Goal: Information Seeking & Learning: Compare options

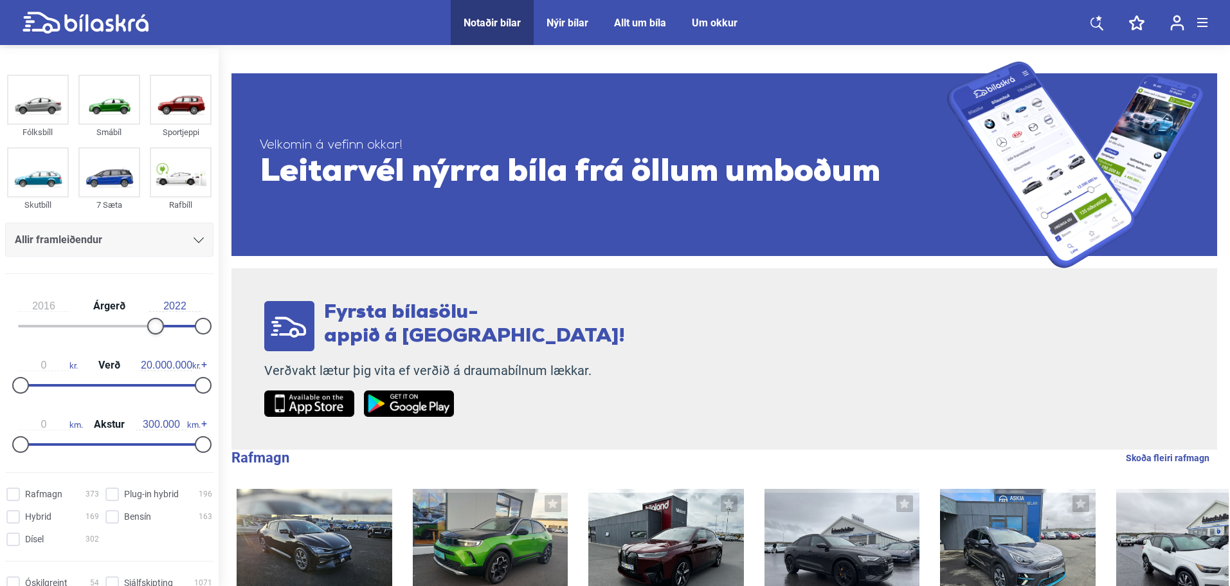
type input "2017"
drag, startPoint x: 23, startPoint y: 320, endPoint x: 162, endPoint y: 331, distance: 140.0
click at [162, 331] on div at bounding box center [163, 326] width 17 height 17
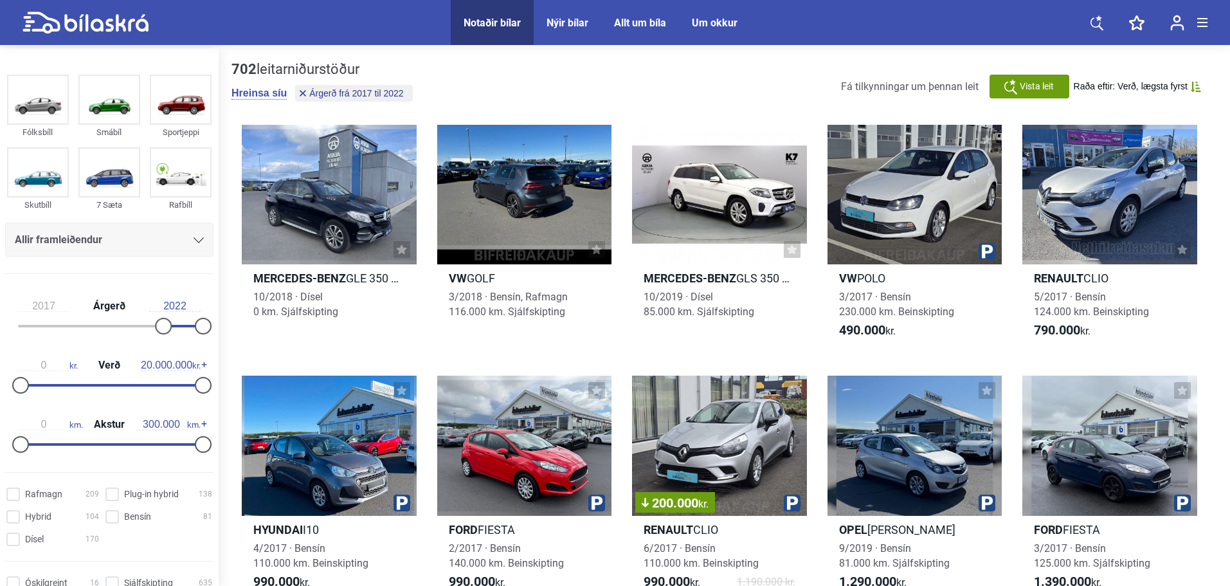
drag, startPoint x: 188, startPoint y: 383, endPoint x: 115, endPoint y: 381, distance: 73.3
click at [115, 381] on div "0 kr. Verð 20.000.000 kr." at bounding box center [109, 372] width 208 height 59
type input "3.800.000"
drag, startPoint x: 199, startPoint y: 383, endPoint x: 55, endPoint y: 388, distance: 144.8
click at [55, 388] on div at bounding box center [55, 385] width 17 height 17
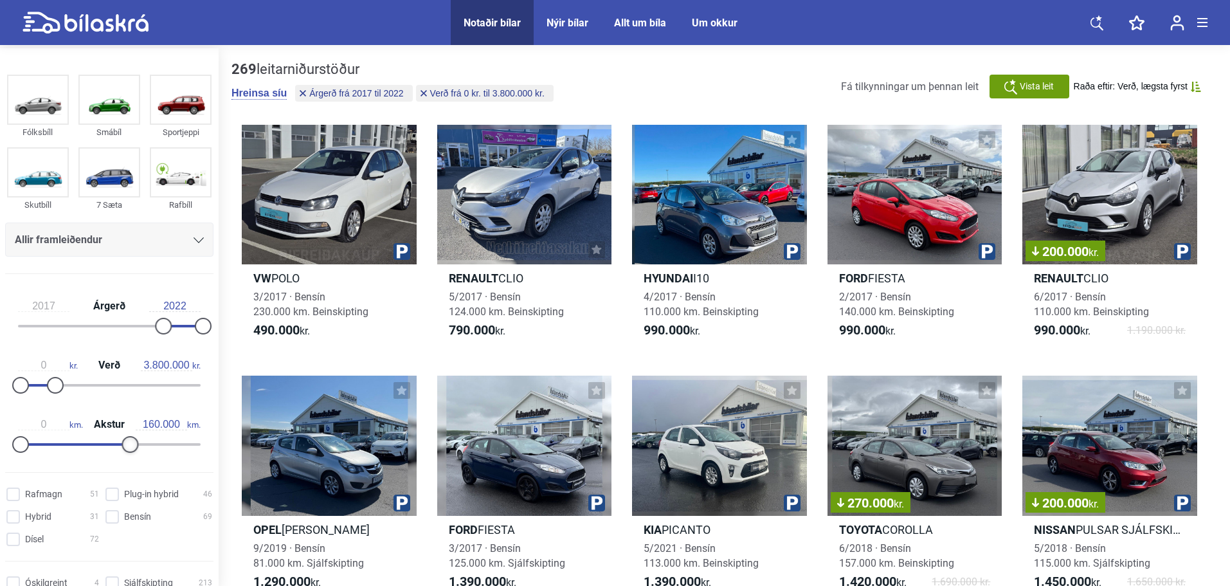
type input "150.000"
drag, startPoint x: 196, startPoint y: 443, endPoint x: 104, endPoint y: 446, distance: 92.0
click at [104, 446] on div at bounding box center [112, 444] width 17 height 17
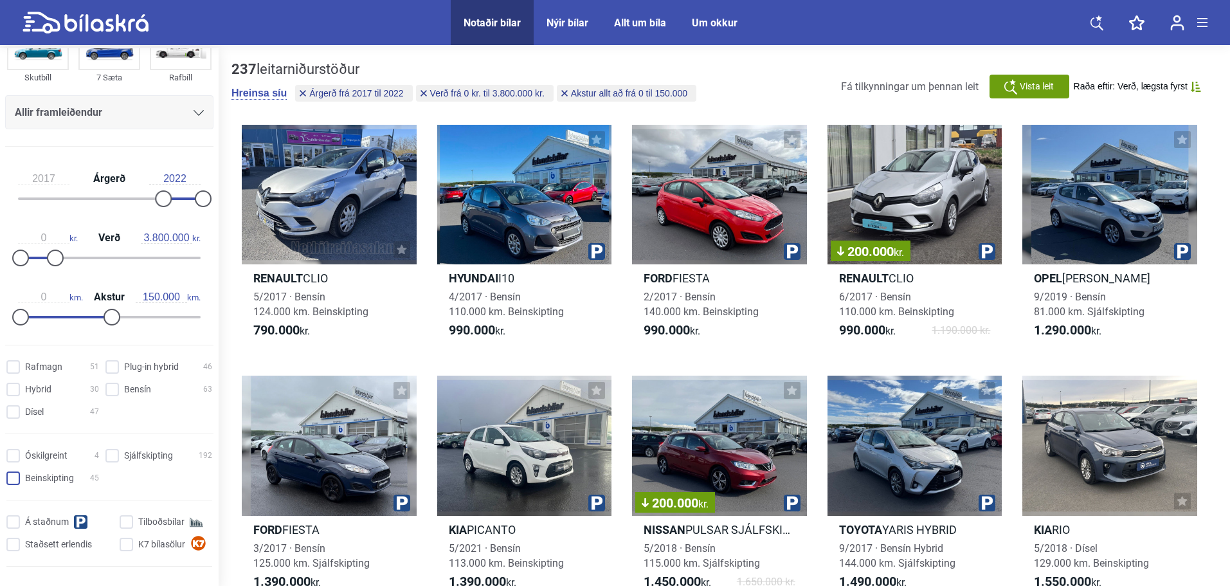
scroll to position [129, 0]
click at [9, 411] on input "Dísel 47" at bounding box center [54, 412] width 93 height 14
checkbox input "true"
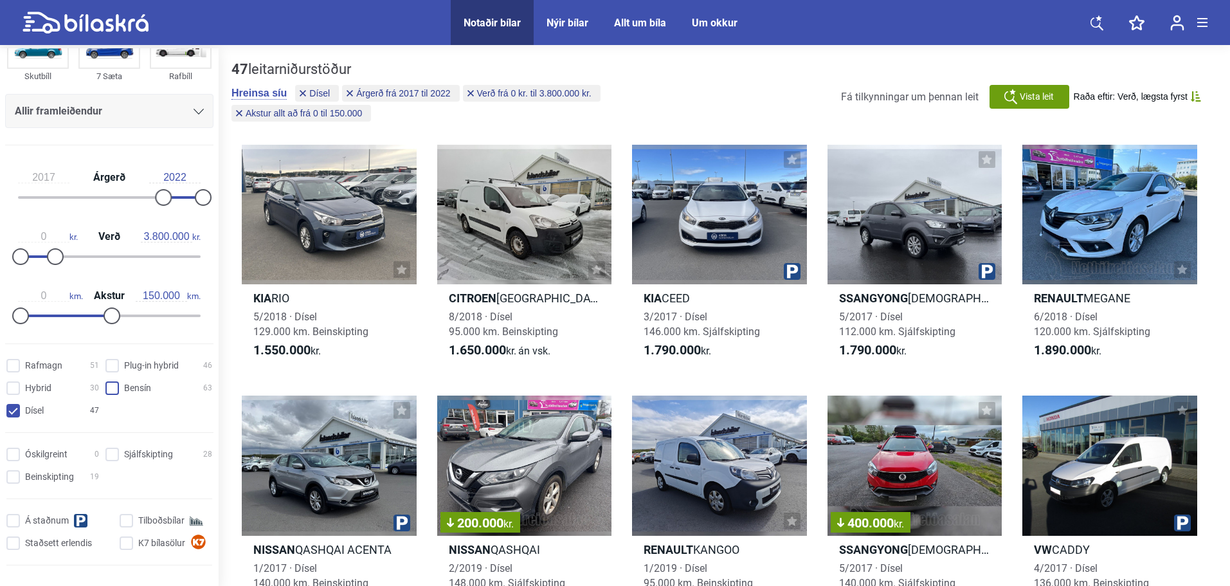
click at [107, 390] on input "Bensín 63" at bounding box center [160, 389] width 107 height 14
checkbox input "true"
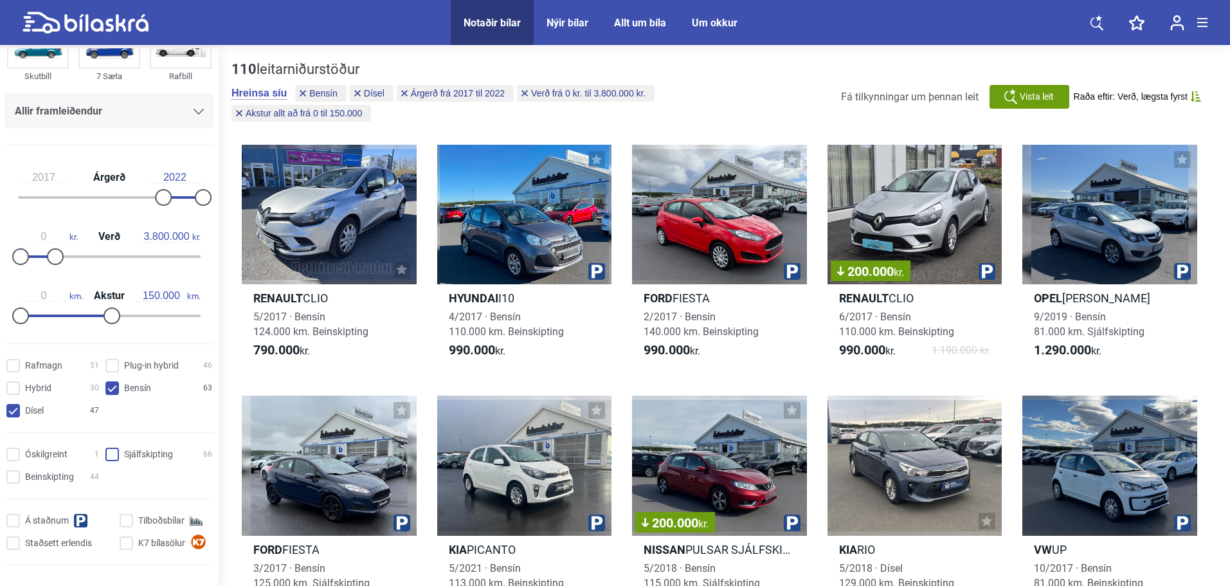
click at [112, 457] on input "Sjálfskipting 66" at bounding box center [160, 455] width 107 height 14
checkbox input "true"
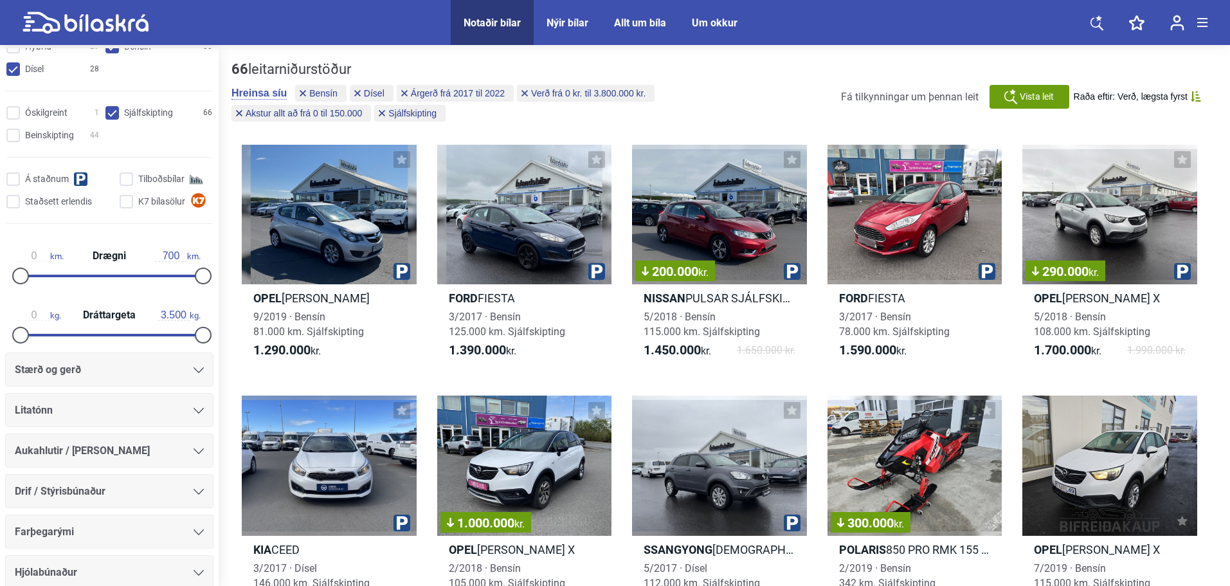
scroll to position [515, 0]
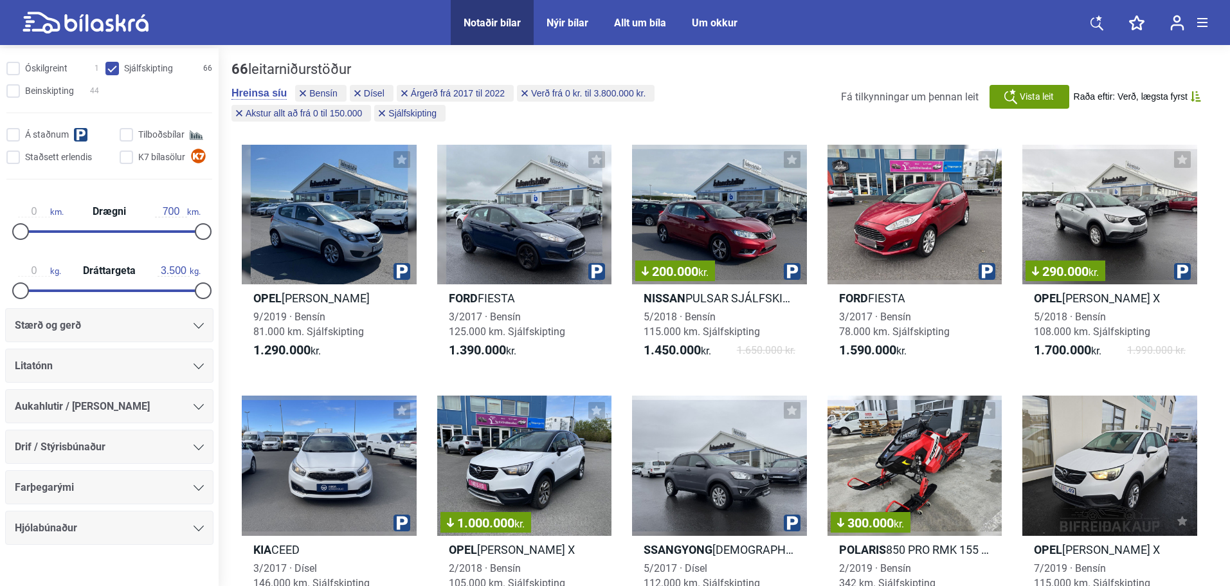
click at [194, 363] on div at bounding box center [199, 366] width 10 height 10
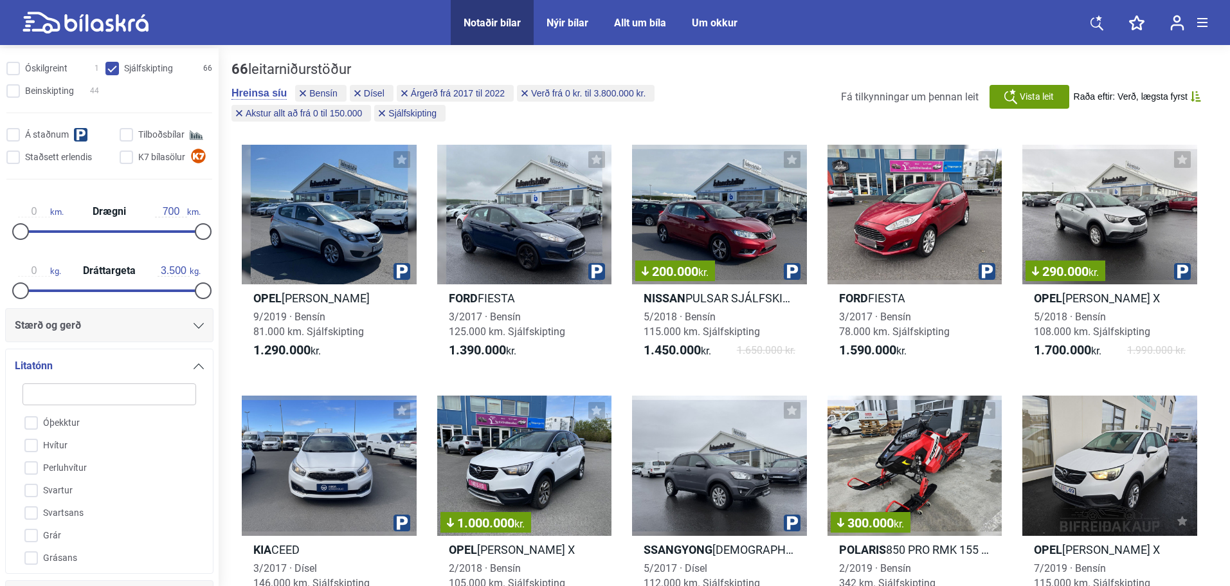
scroll to position [725, 0]
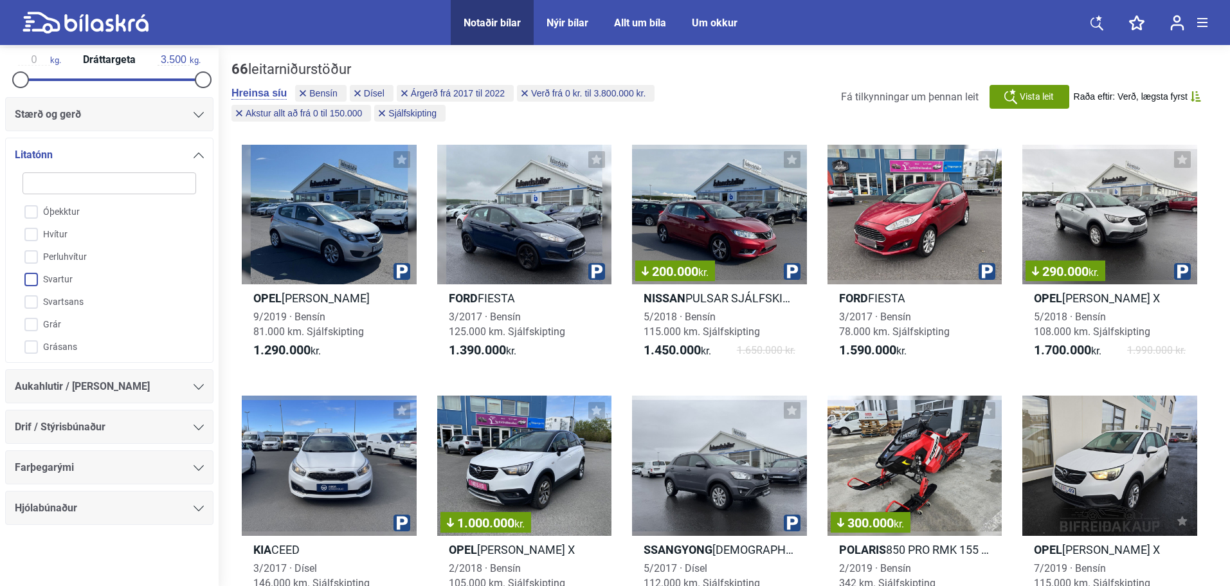
click at [70, 280] on input "Svartur" at bounding box center [101, 280] width 175 height 23
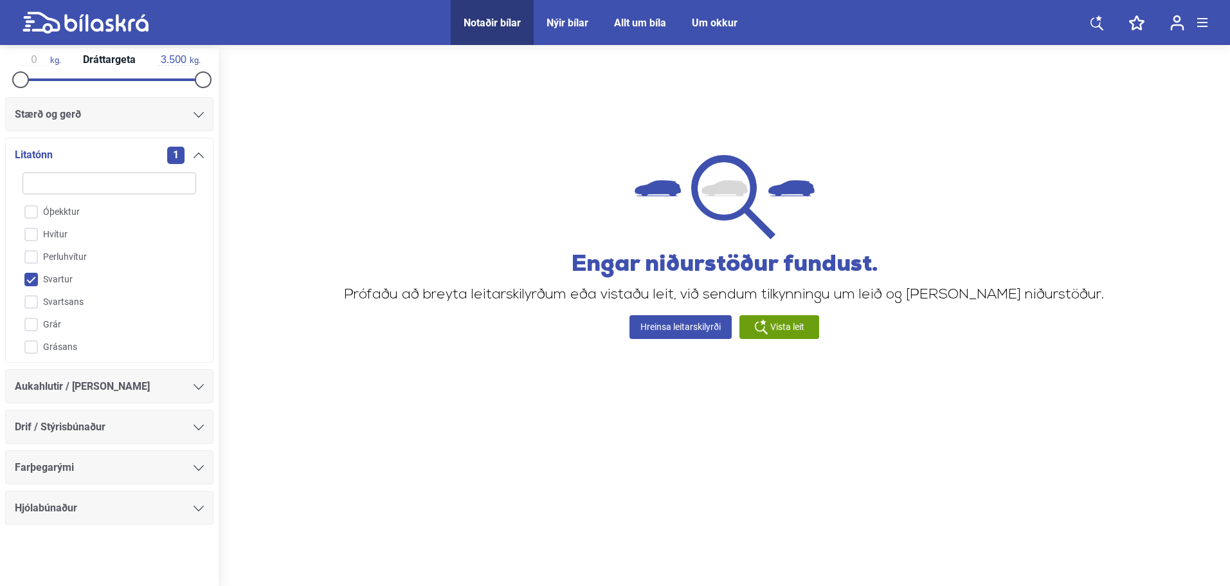
click at [27, 277] on input "Svartur" at bounding box center [101, 280] width 175 height 23
checkbox input "false"
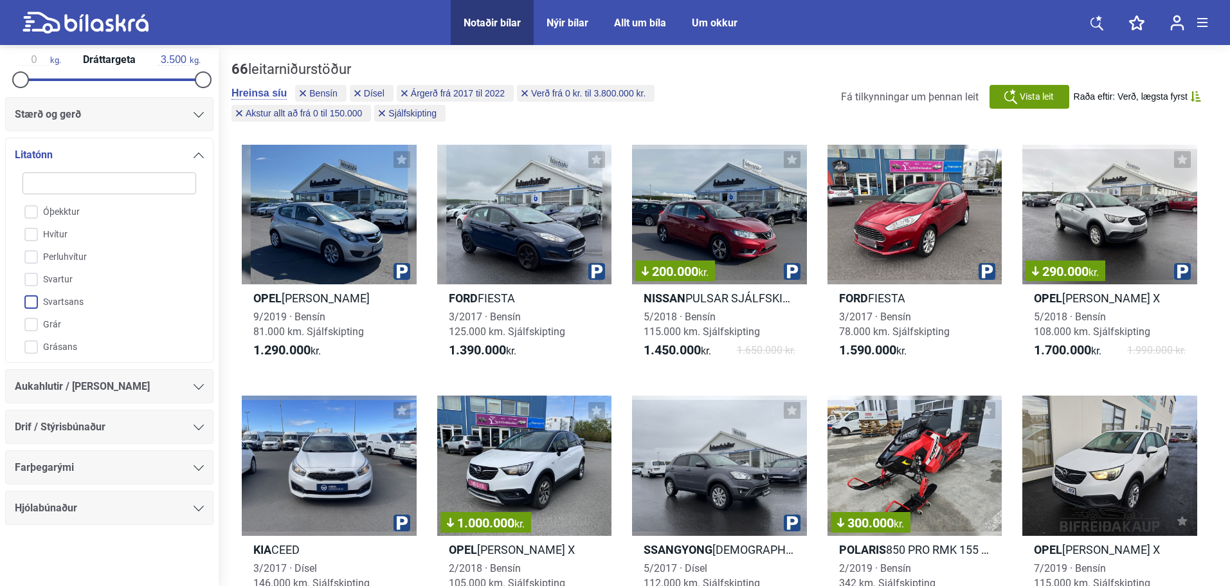
click at [30, 297] on input "Svartsans" at bounding box center [101, 302] width 175 height 23
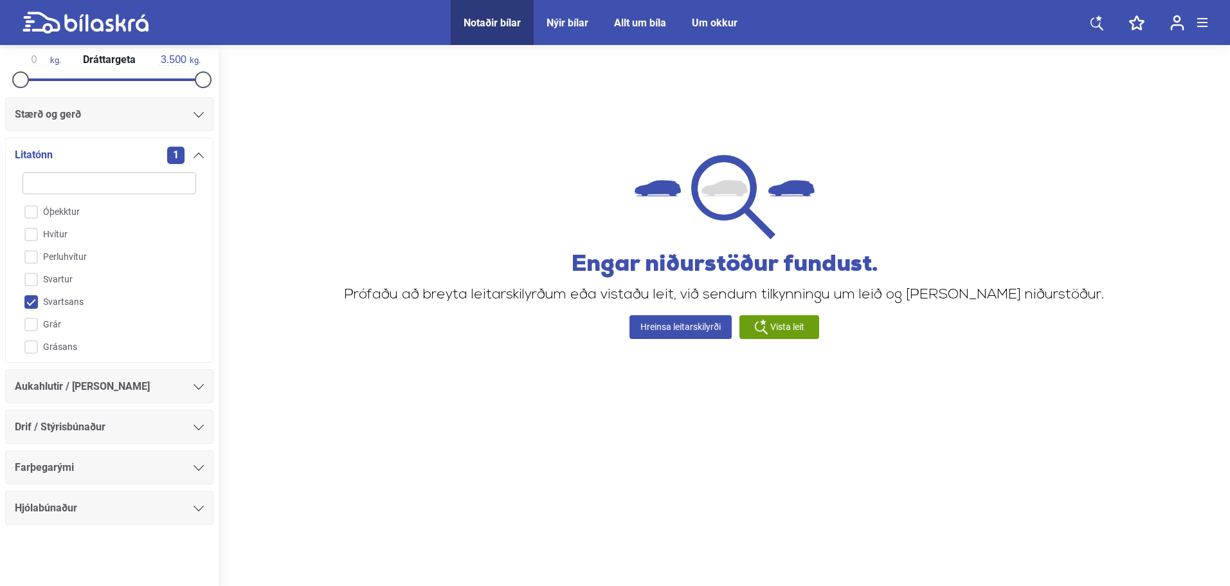
click at [30, 297] on input "Svartsans" at bounding box center [101, 302] width 175 height 23
checkbox input "false"
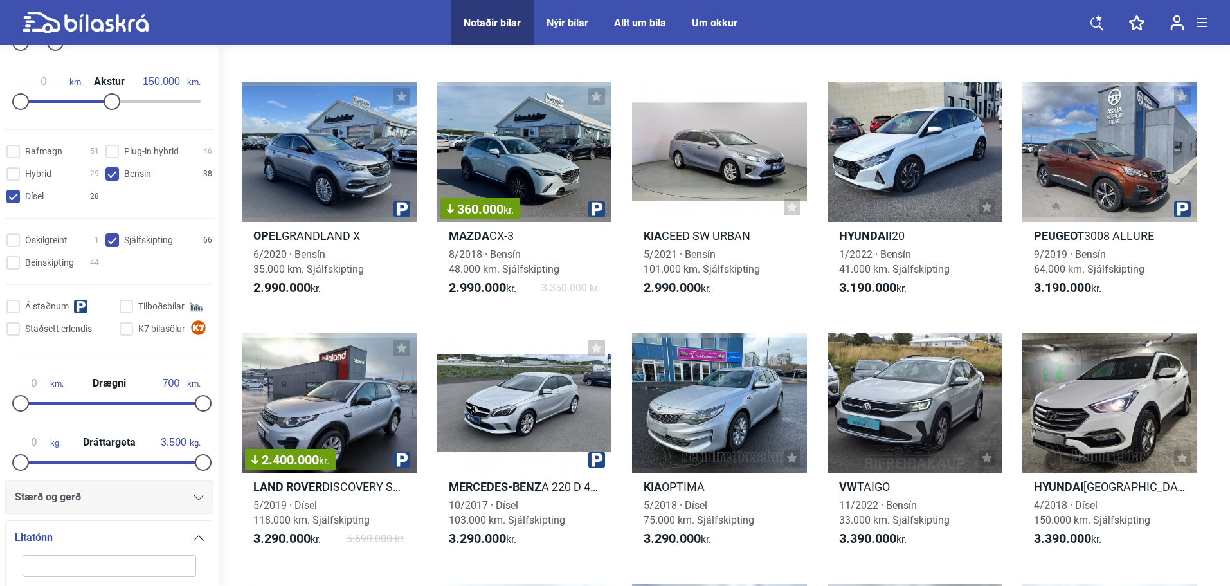
scroll to position [2315, 0]
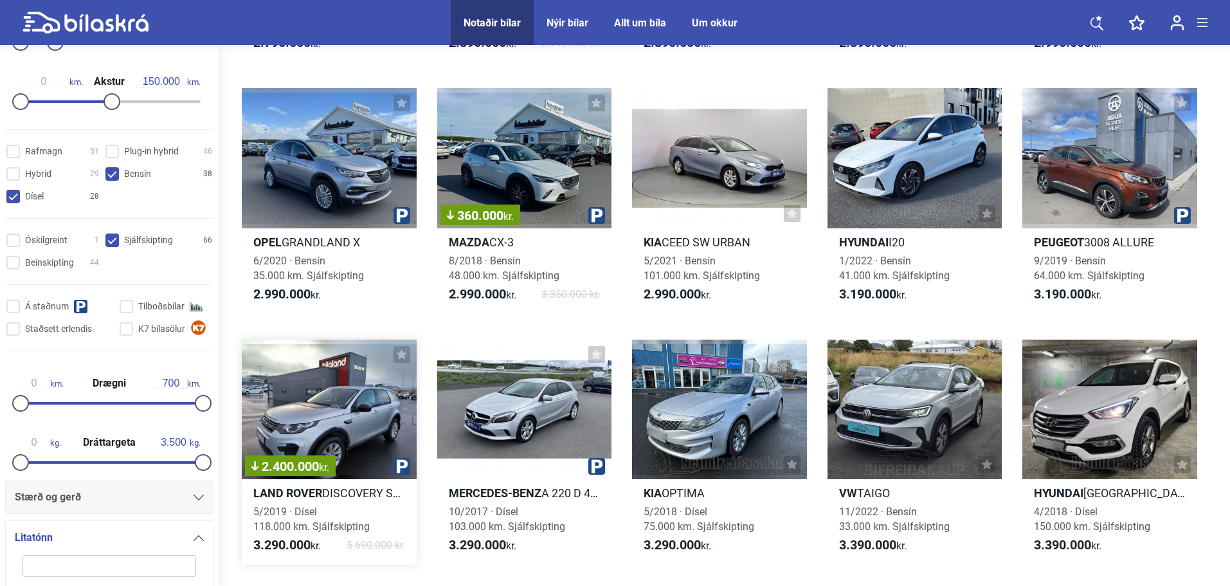
click at [325, 417] on div "2.400.000 kr." at bounding box center [329, 410] width 175 height 140
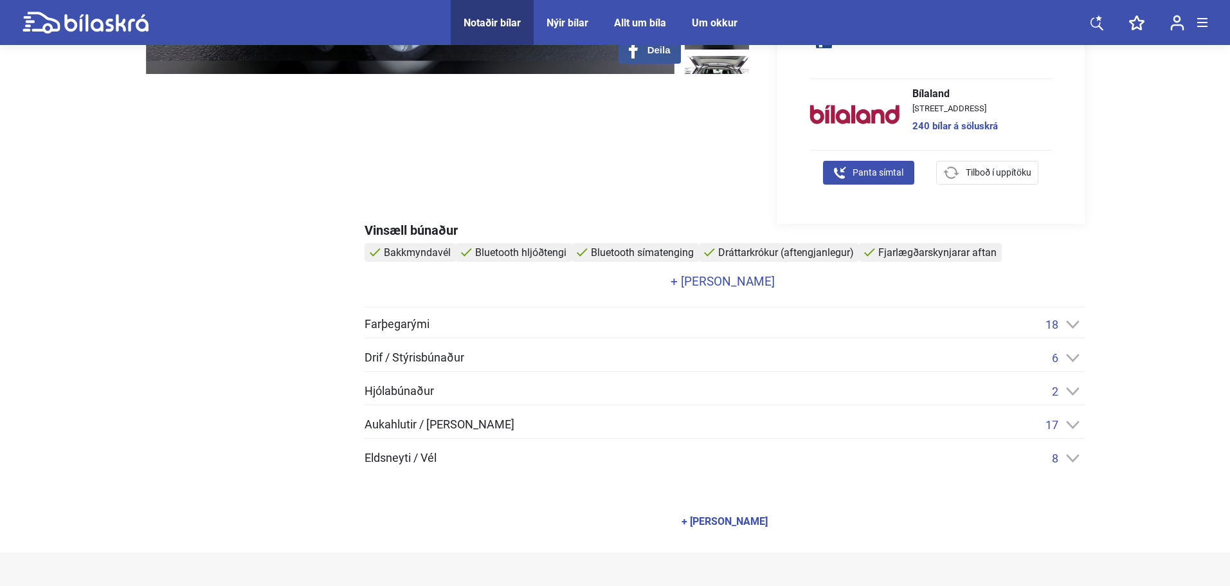
scroll to position [450, 0]
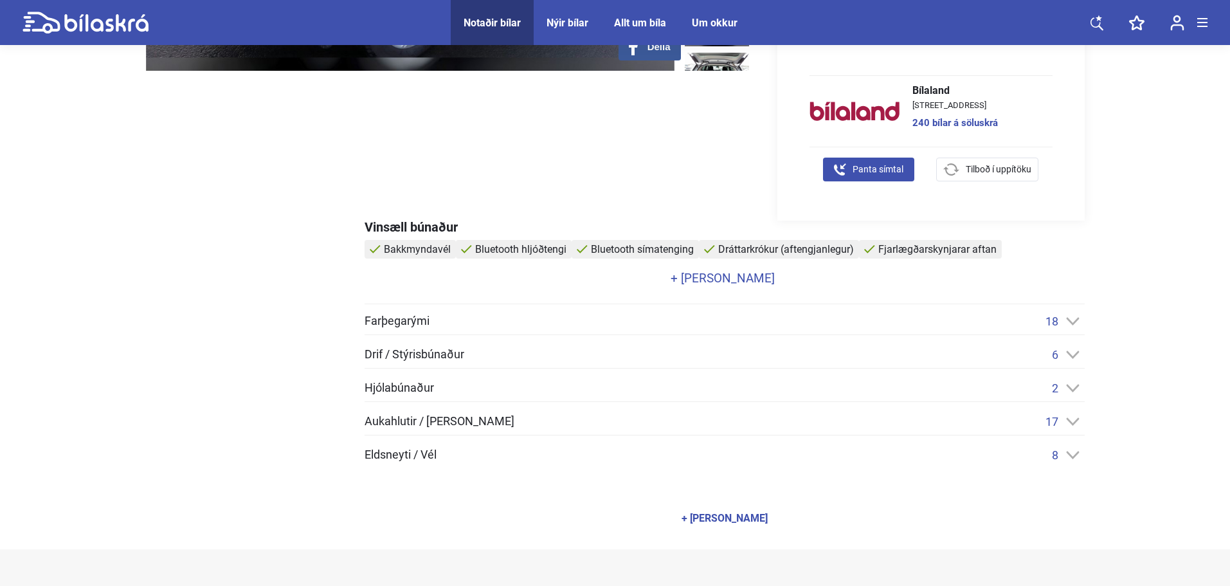
click at [518, 423] on div "Aukahlutir / [PERSON_NAME] 17" at bounding box center [725, 422] width 720 height 14
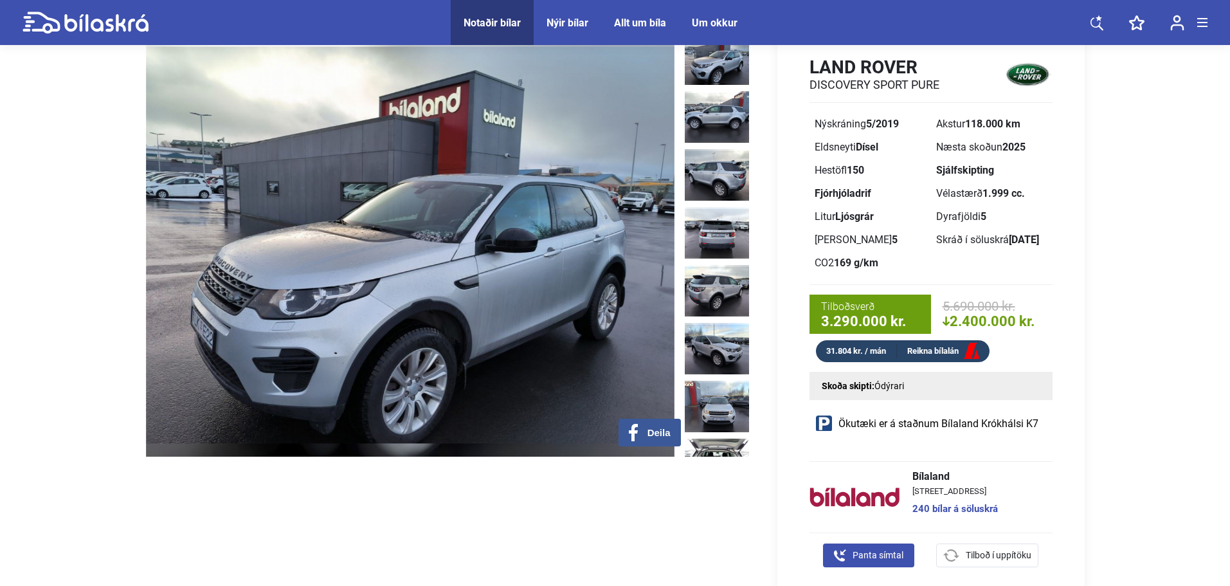
scroll to position [0, 0]
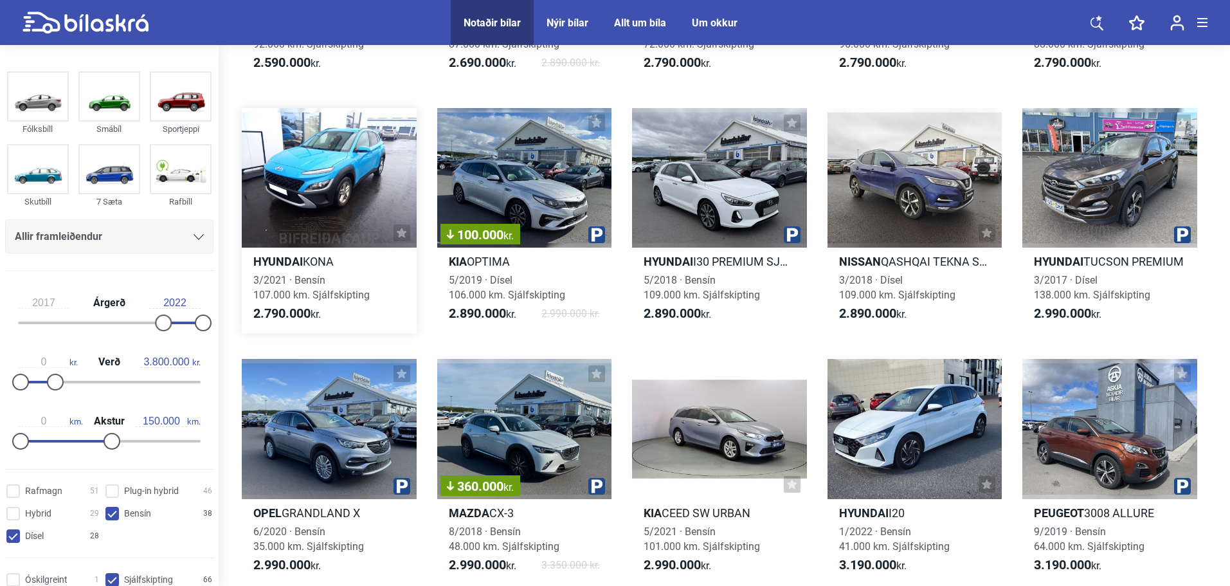
scroll to position [839, 0]
